Goal: Task Accomplishment & Management: Manage account settings

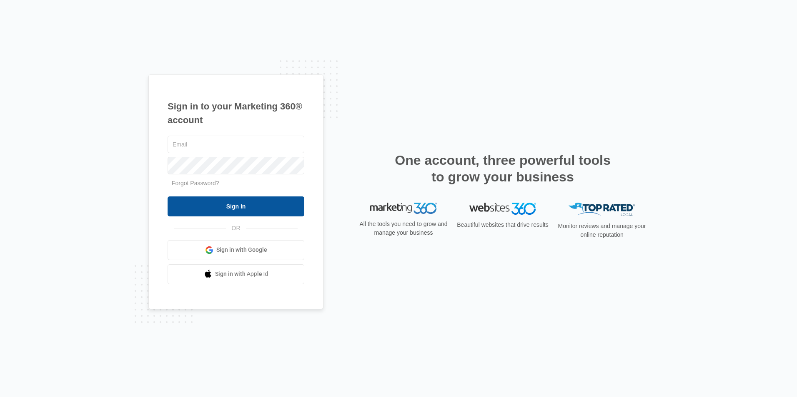
type input "[PERSON_NAME][EMAIL_ADDRESS][DOMAIN_NAME]"
click at [222, 211] on input "Sign In" at bounding box center [235, 207] width 137 height 20
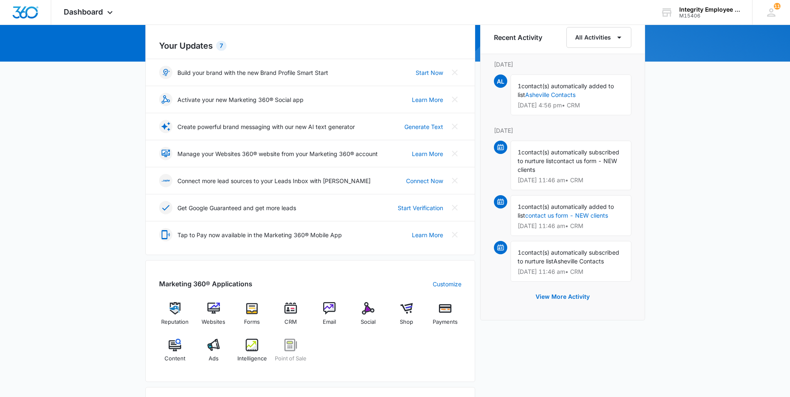
scroll to position [125, 0]
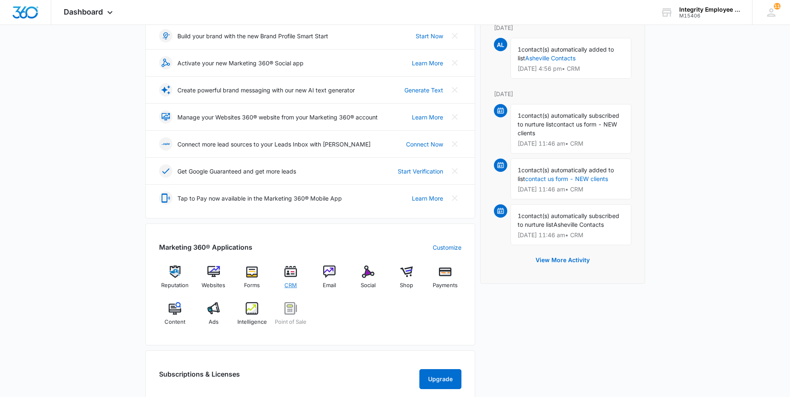
click at [291, 274] on img at bounding box center [291, 272] width 12 height 12
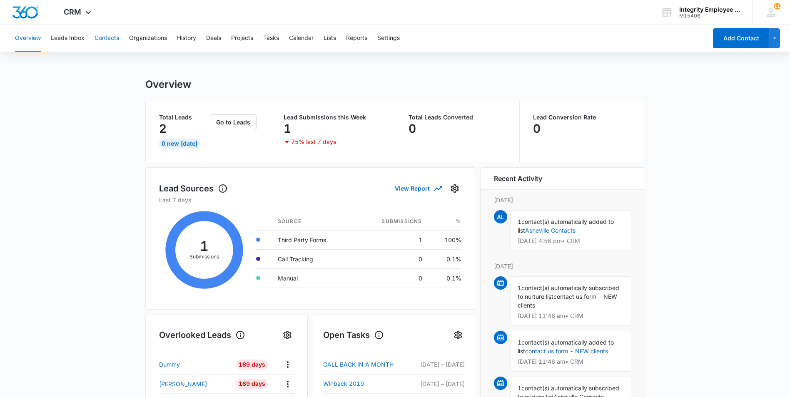
click at [109, 41] on button "Contacts" at bounding box center [107, 38] width 25 height 27
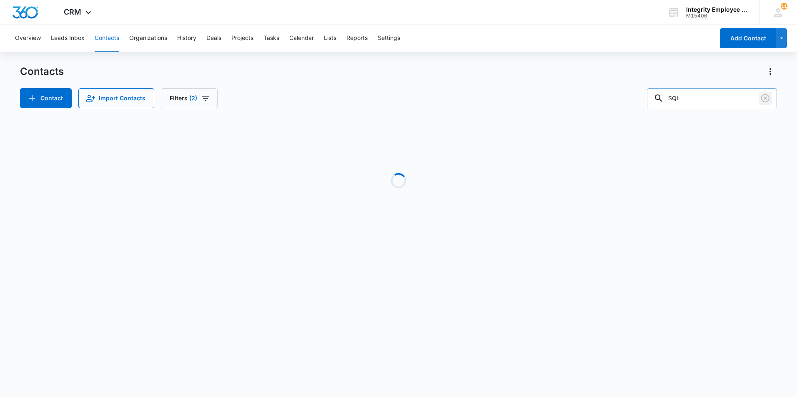
click at [767, 100] on icon "Clear" at bounding box center [765, 98] width 10 height 10
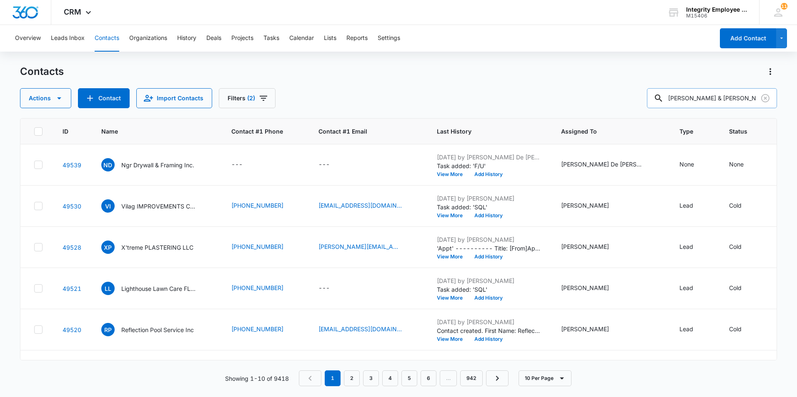
type input "[PERSON_NAME] & [PERSON_NAME]"
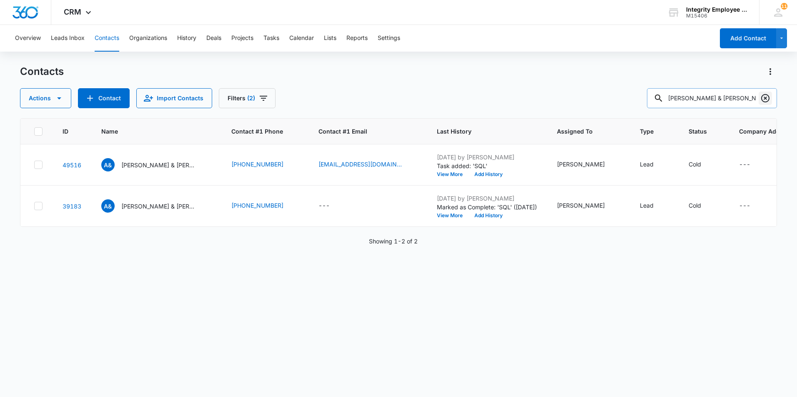
click at [767, 97] on icon "Clear" at bounding box center [765, 98] width 10 height 10
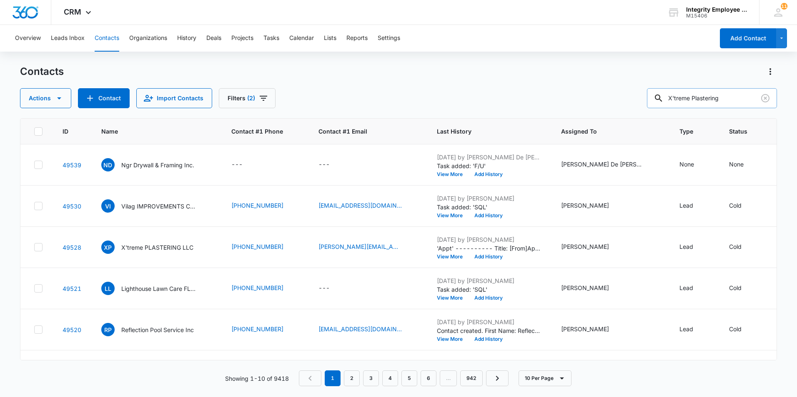
type input "X'treme Plastering"
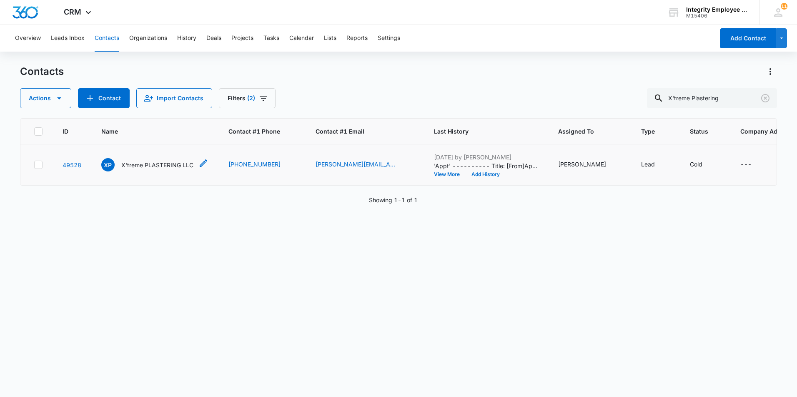
click at [162, 167] on p "X'treme PLASTERING LLC" at bounding box center [157, 165] width 72 height 9
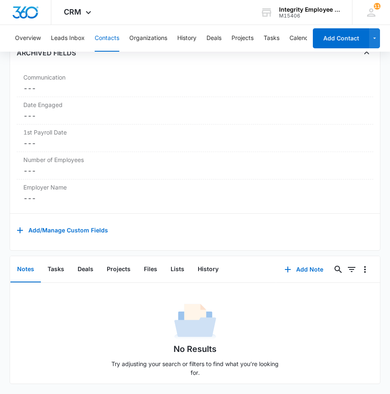
scroll to position [1382, 0]
click at [56, 263] on button "Tasks" at bounding box center [56, 270] width 30 height 26
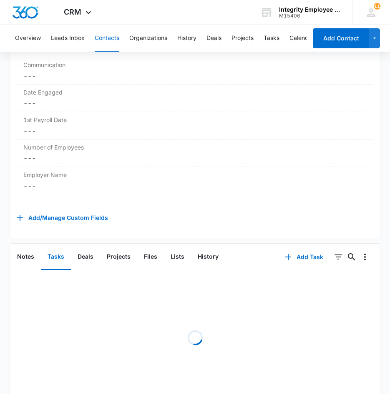
scroll to position [1327, 0]
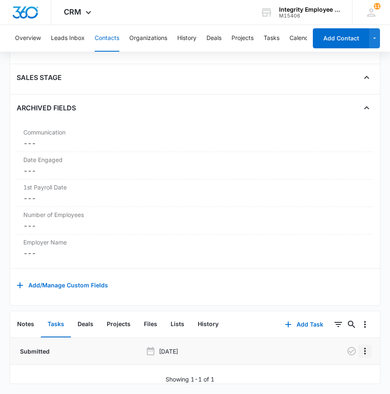
click at [360, 346] on icon "Overflow Menu" at bounding box center [365, 351] width 10 height 10
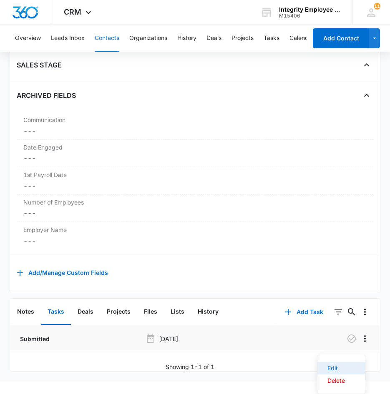
click at [337, 369] on div "Edit" at bounding box center [335, 368] width 17 height 6
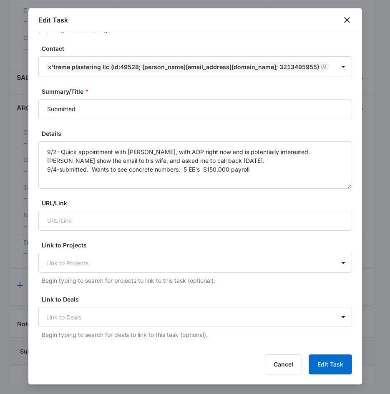
scroll to position [0, 0]
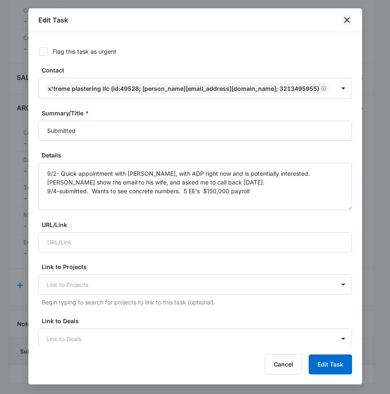
click at [348, 21] on icon "close" at bounding box center [347, 20] width 6 height 6
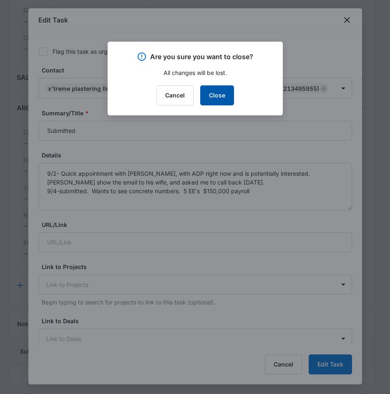
click at [206, 93] on button "Close" at bounding box center [217, 95] width 34 height 20
